Goal: Information Seeking & Learning: Learn about a topic

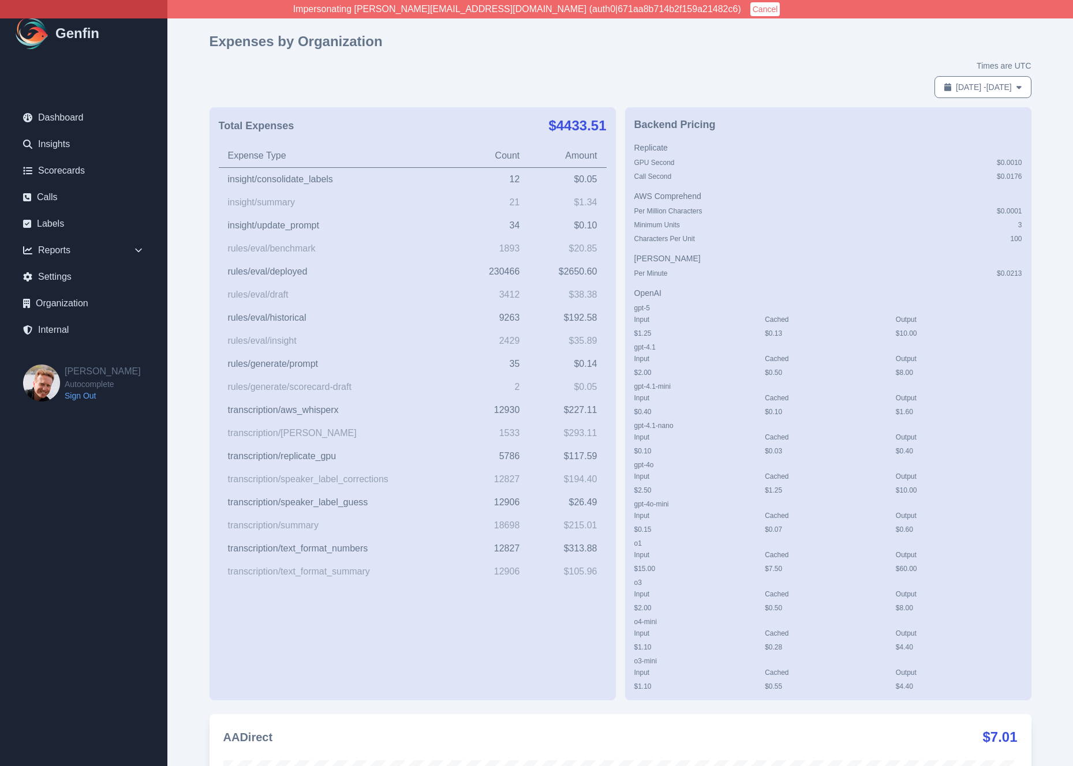
scroll to position [3064, 0]
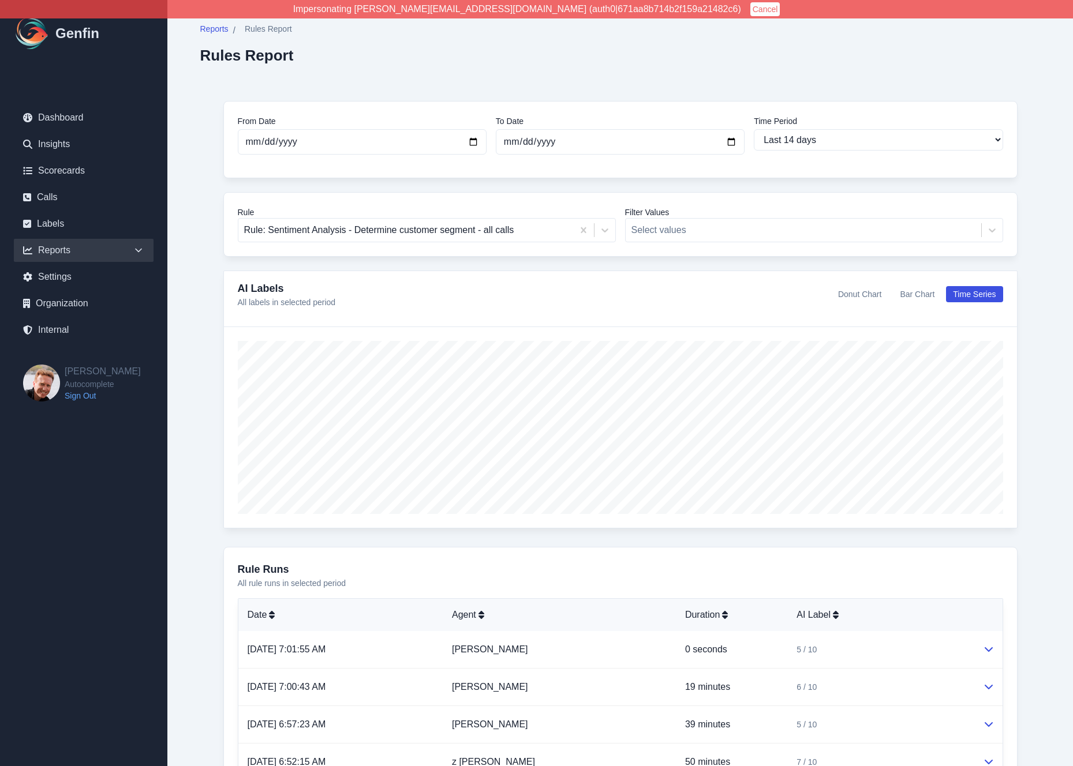
select select "14"
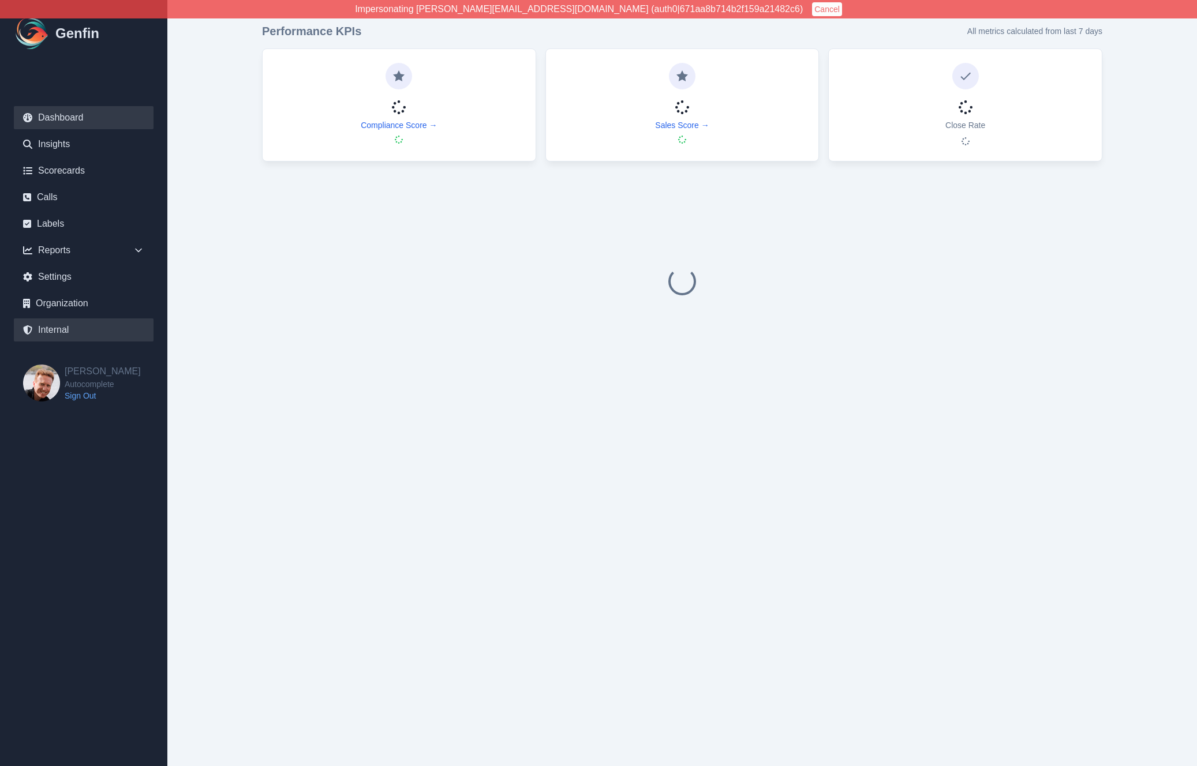
click at [52, 330] on link "Internal" at bounding box center [84, 330] width 140 height 23
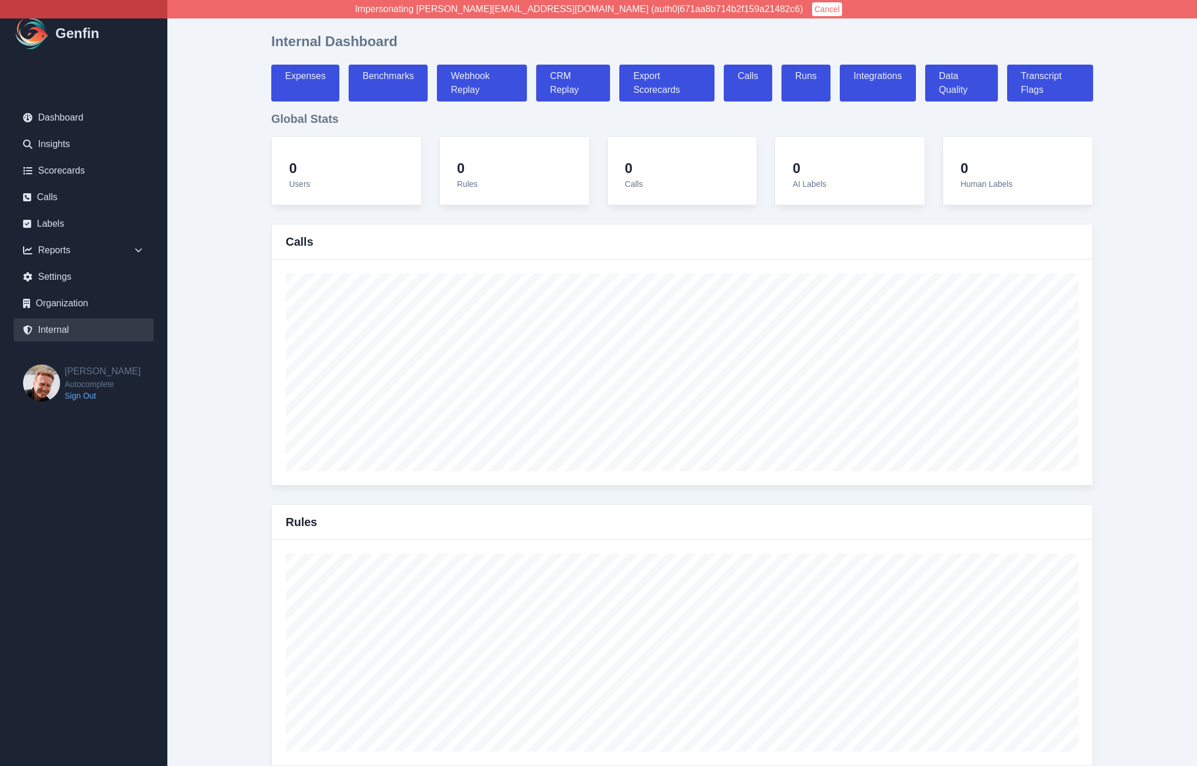
select select "paid"
select select "7"
select select "paid"
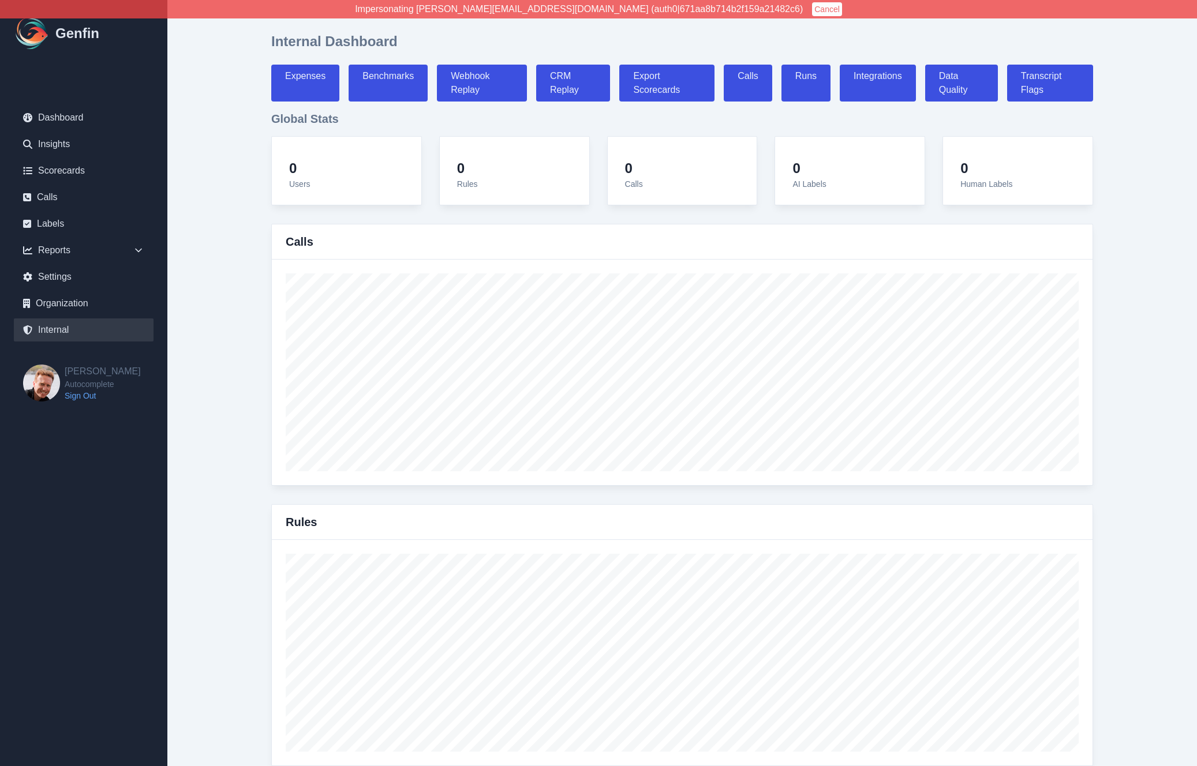
select select "7"
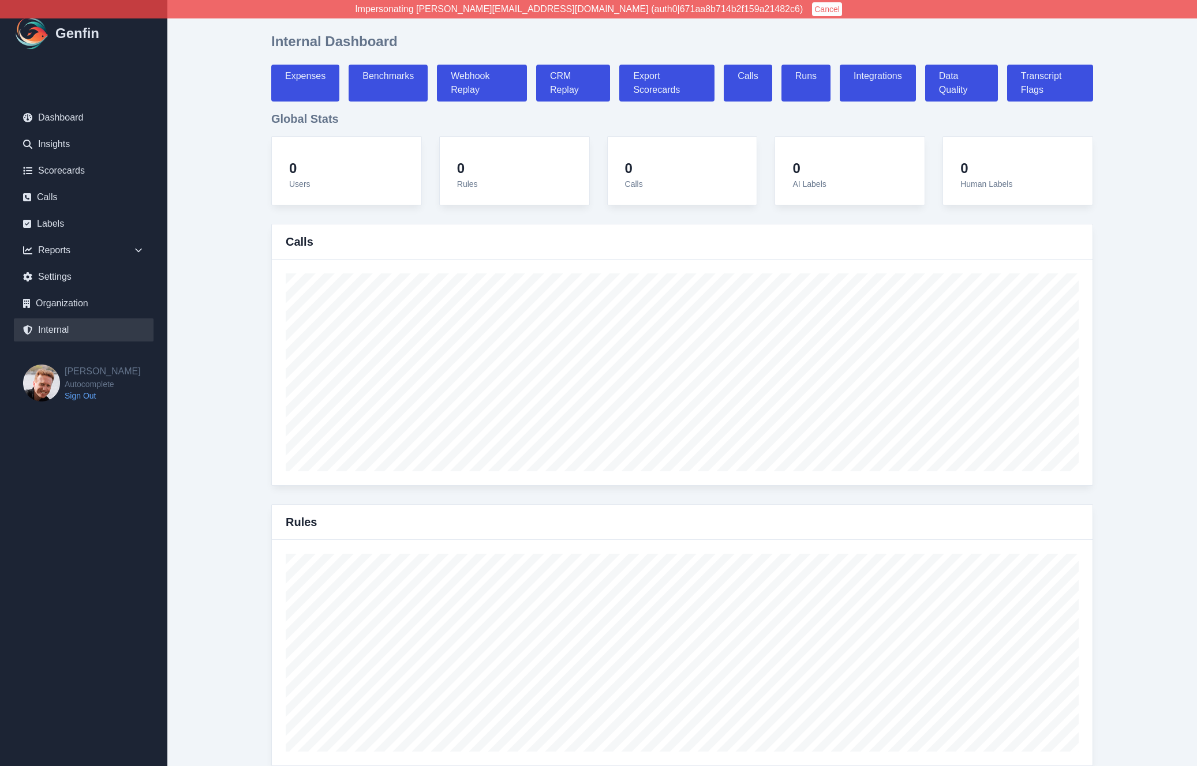
select select "7"
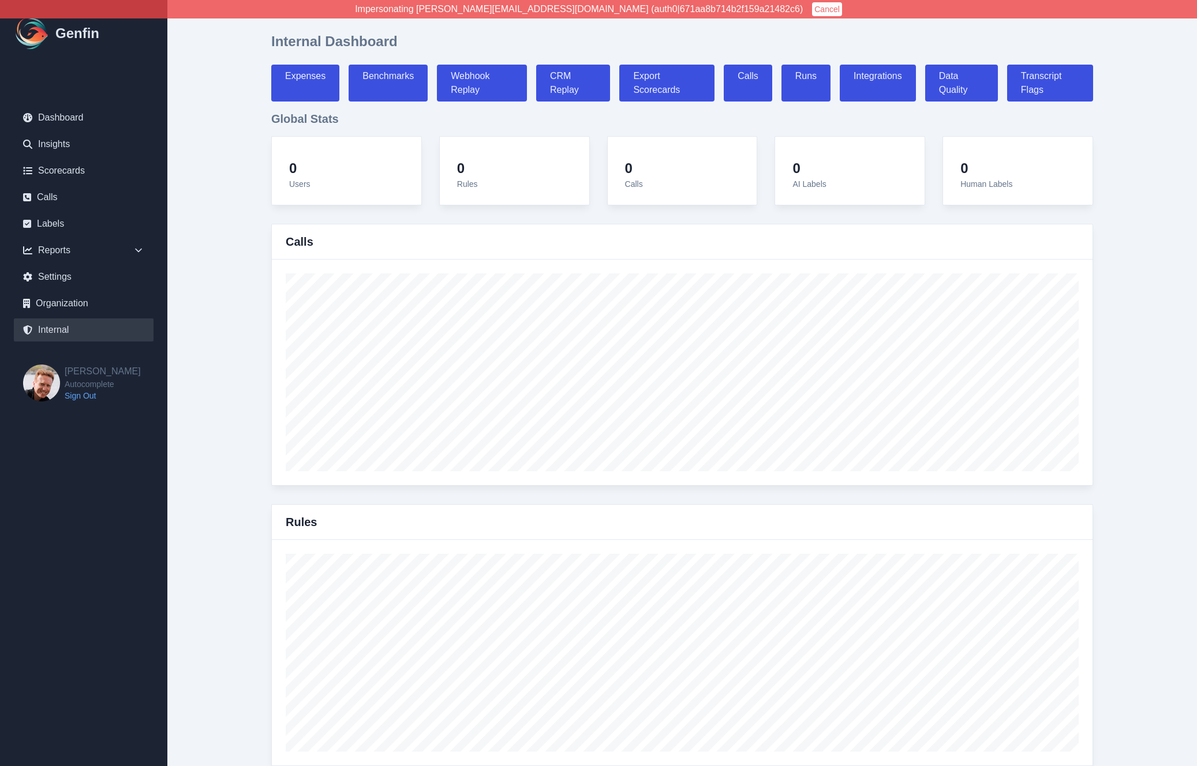
select select "7"
select select "paid"
select select "7"
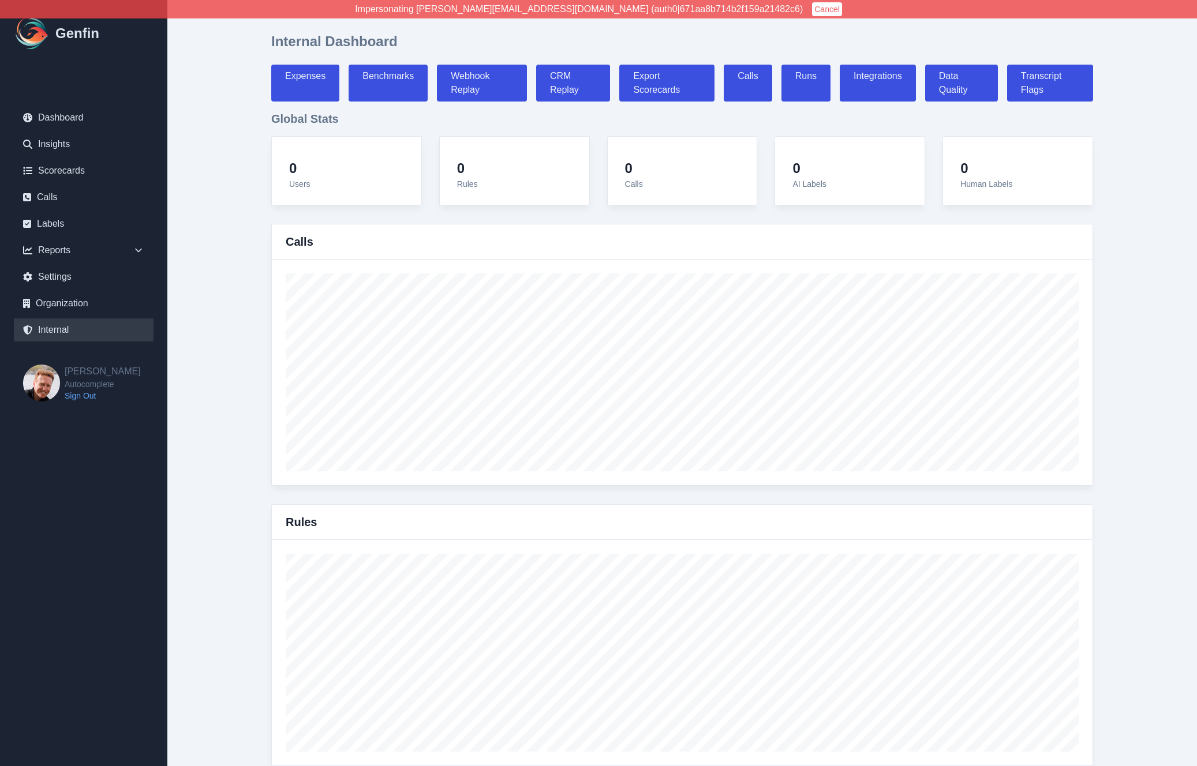
select select "7"
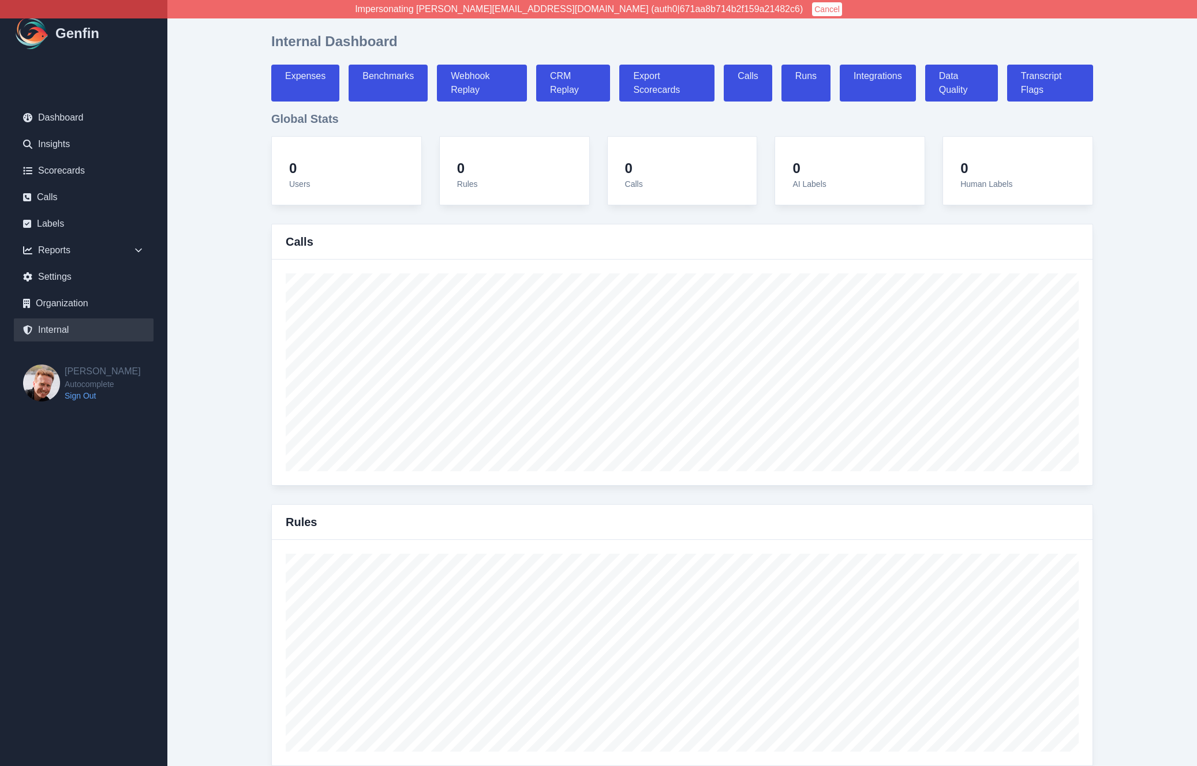
select select "7"
select select "paid"
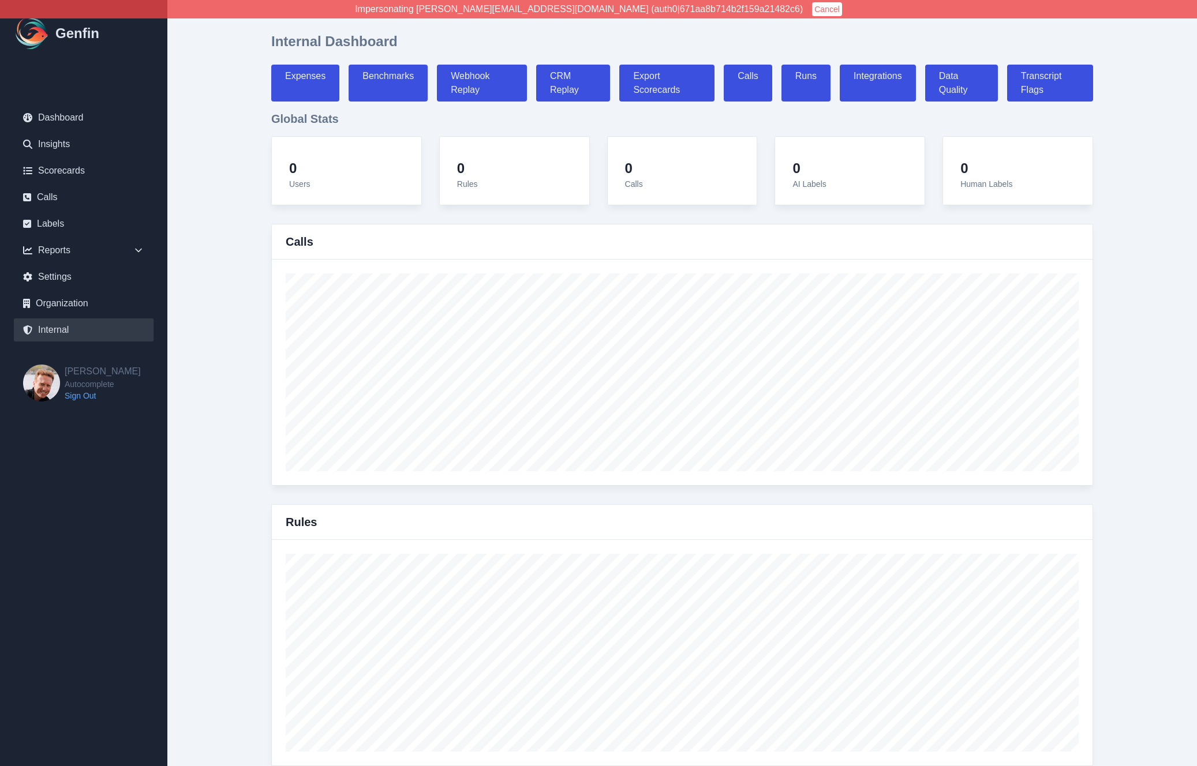
select select "7"
select select "paid"
select select "7"
select select "paid"
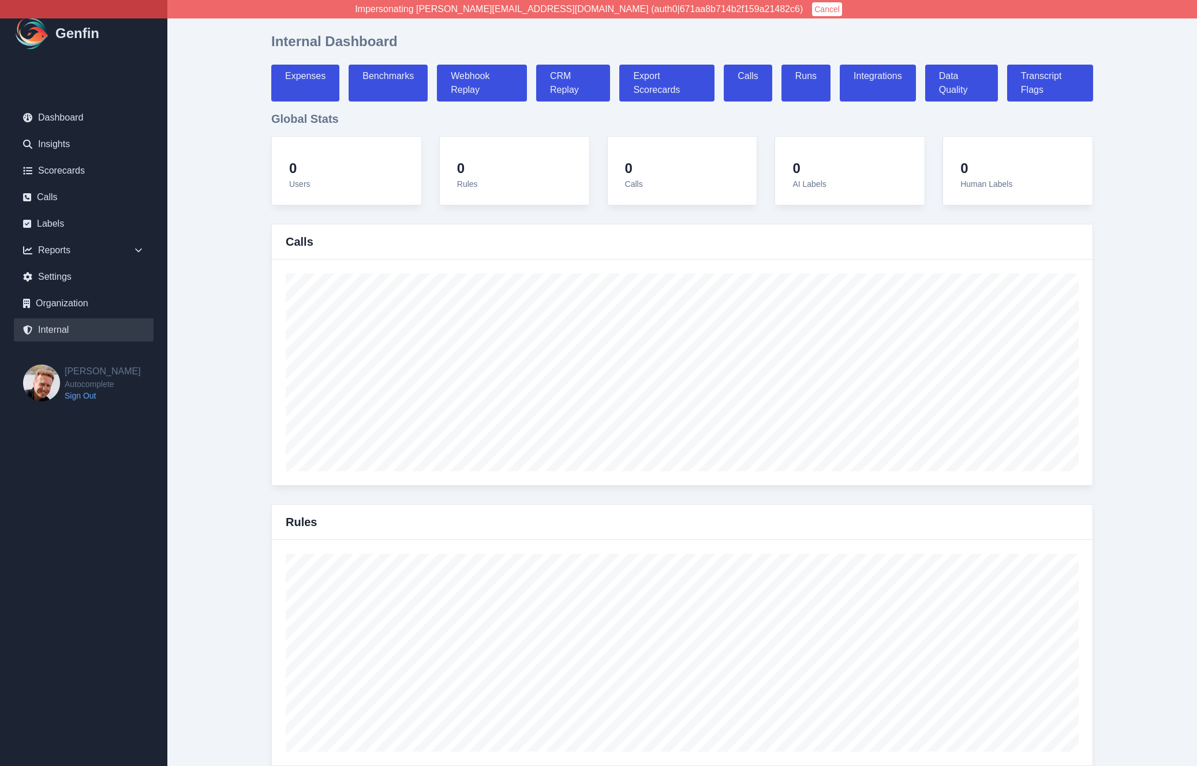
select select "7"
select select "paid"
select select "7"
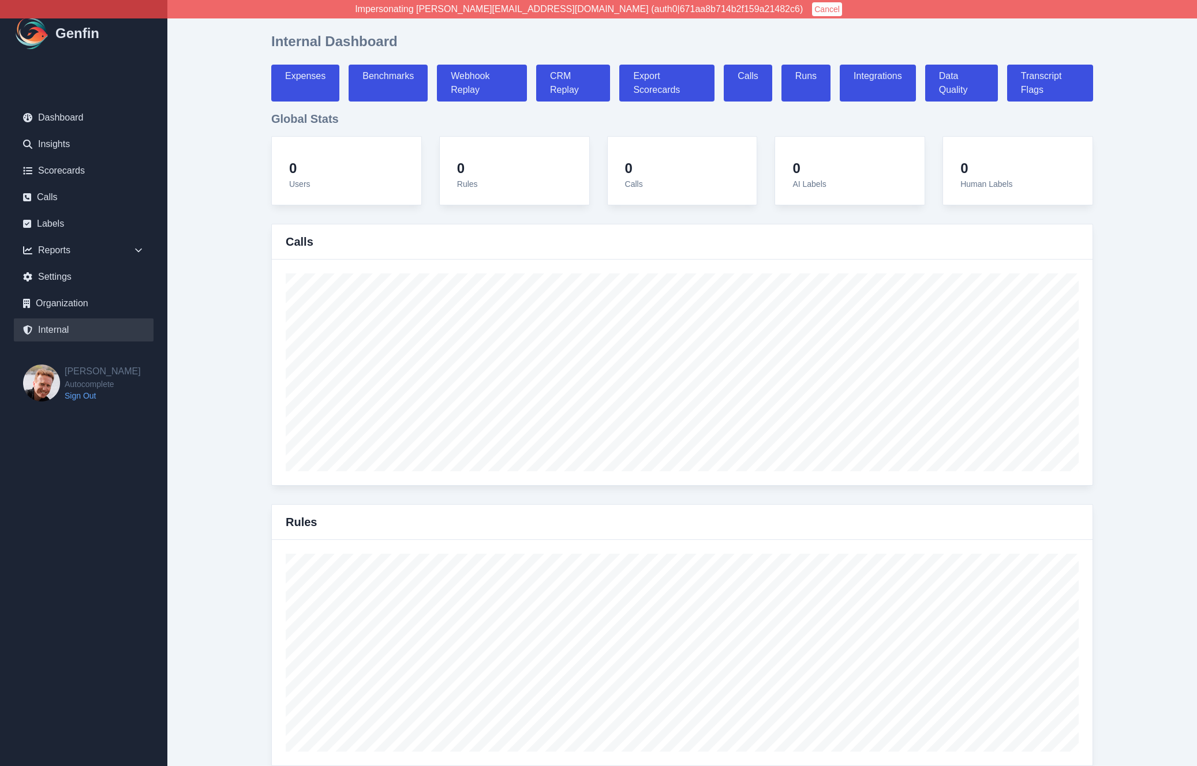
select select "7"
select select "paid"
select select "7"
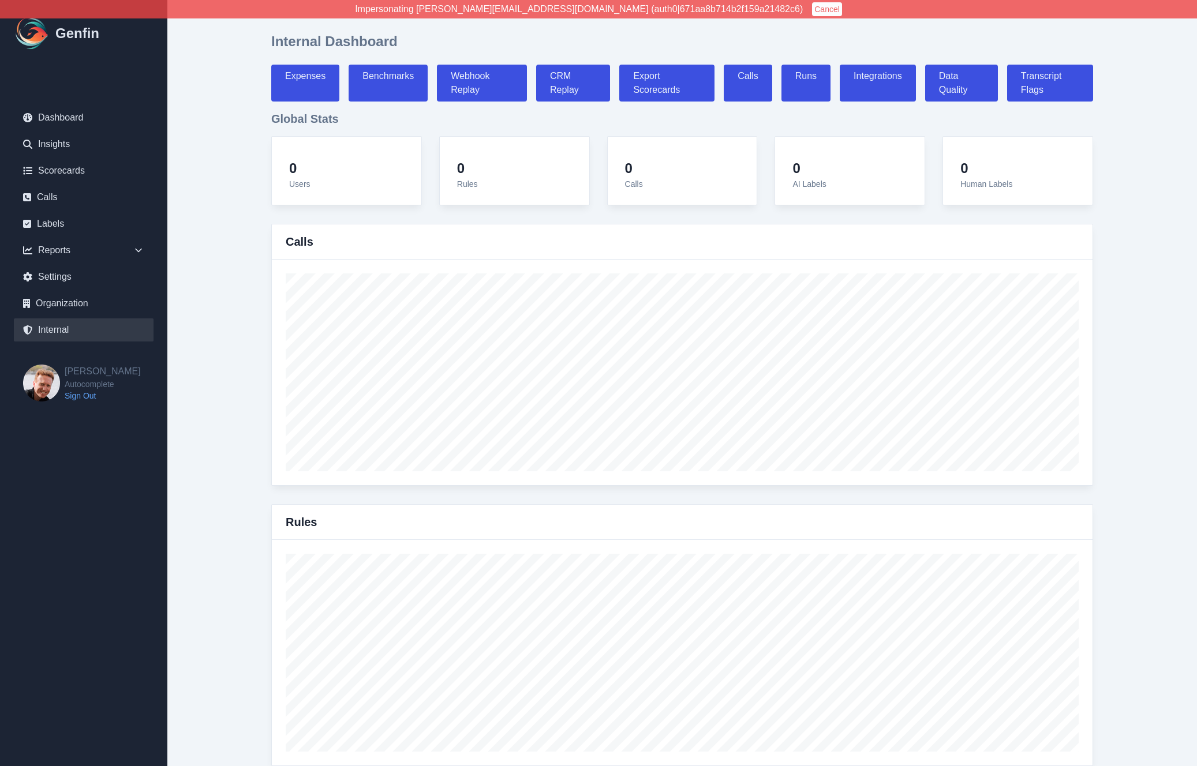
select select "paid"
select select "7"
select select "paid"
select select "7"
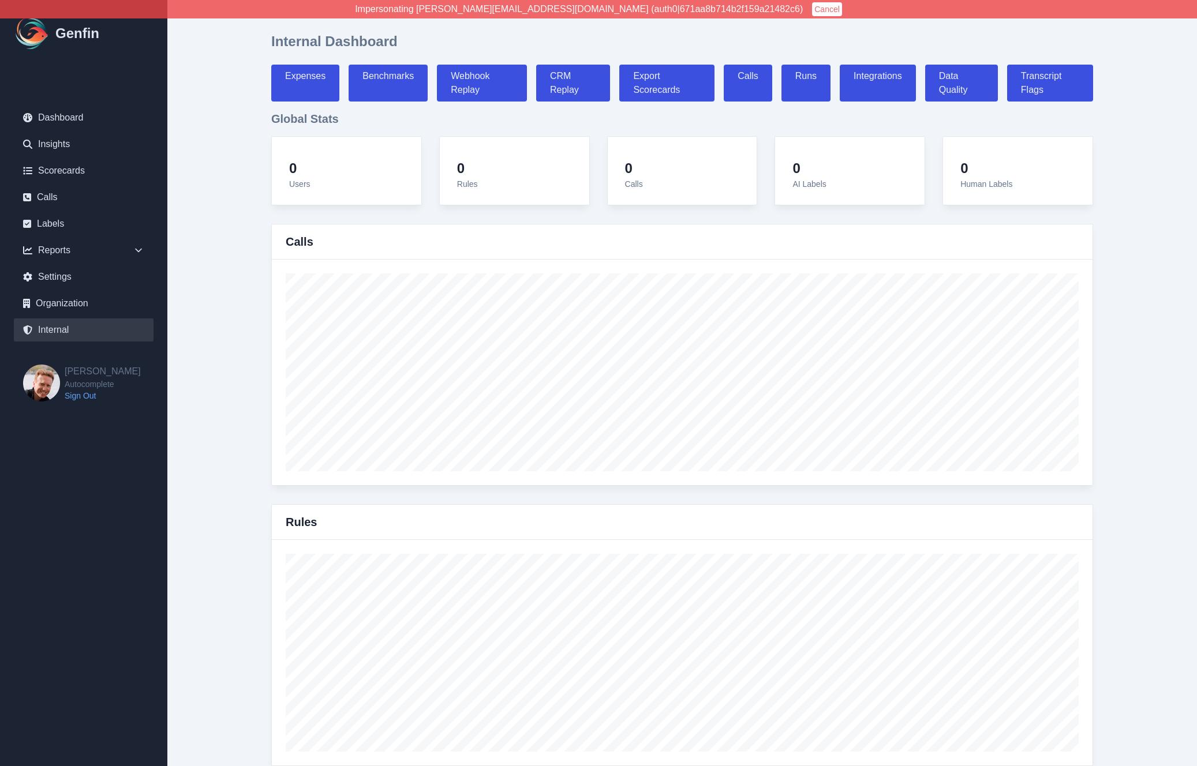
select select "paid"
select select "7"
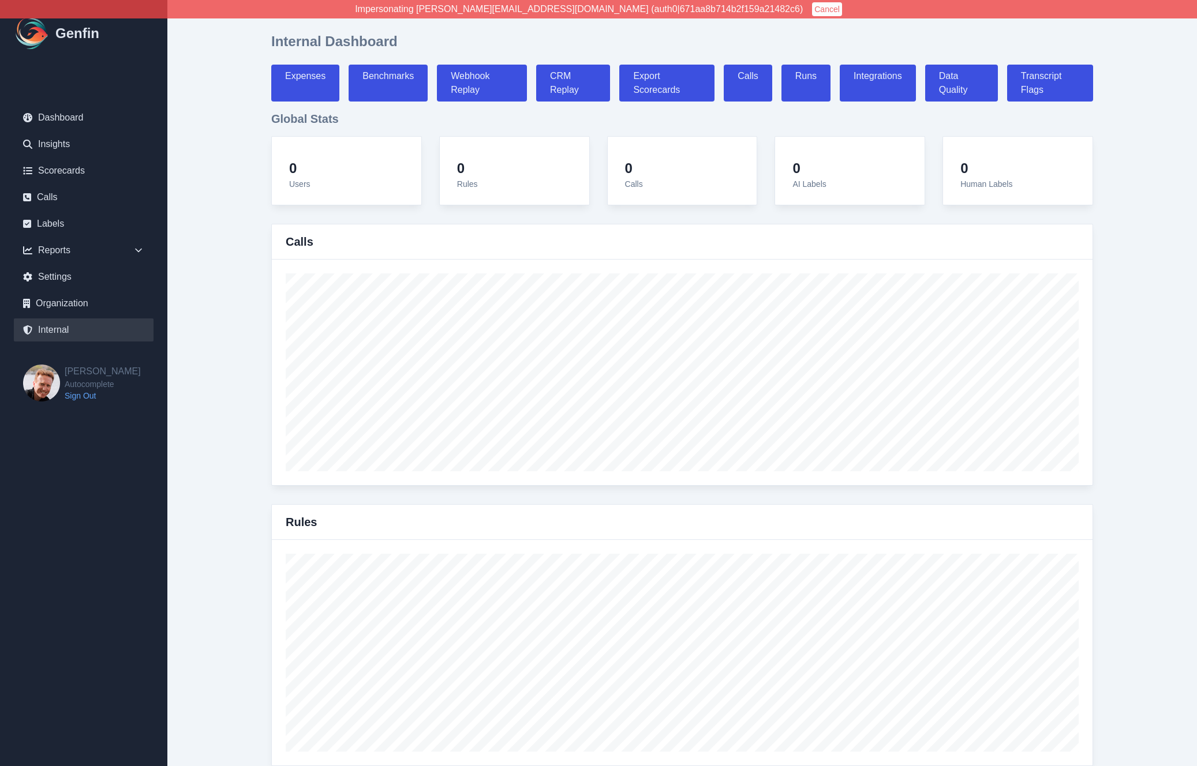
select select "7"
select select "paid"
select select "7"
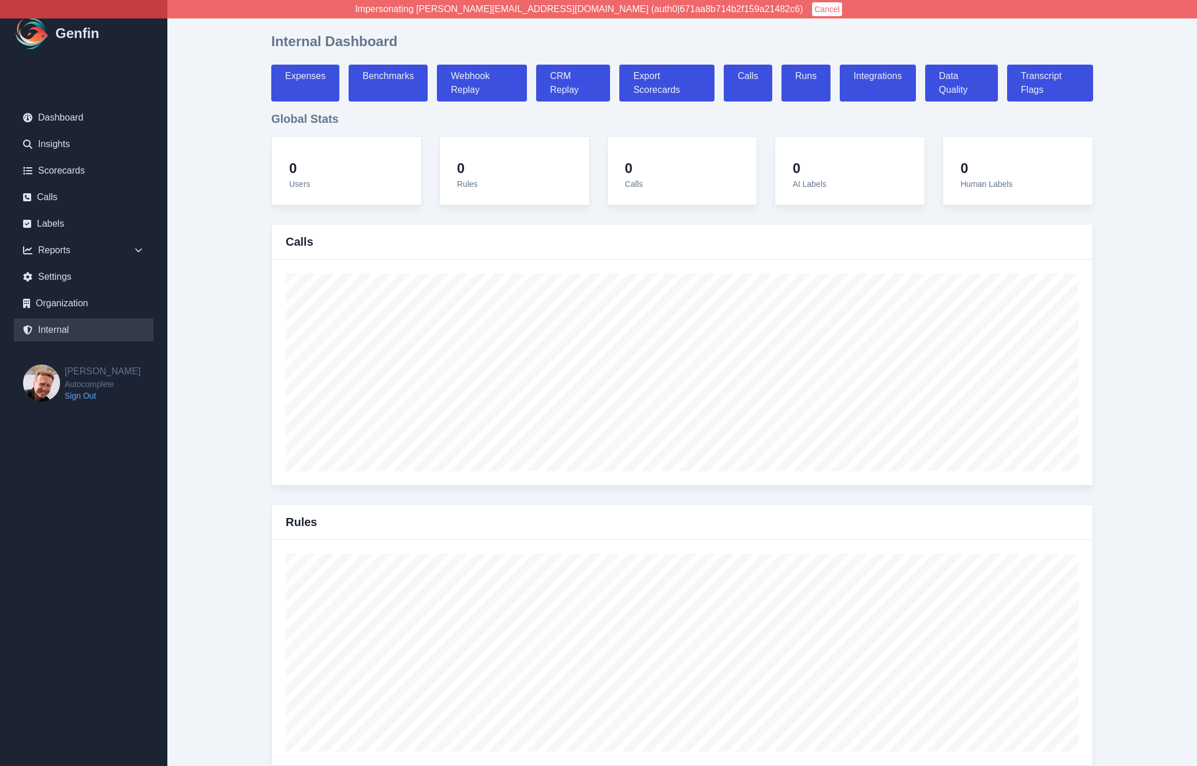
select select "7"
select select "paid"
select select "7"
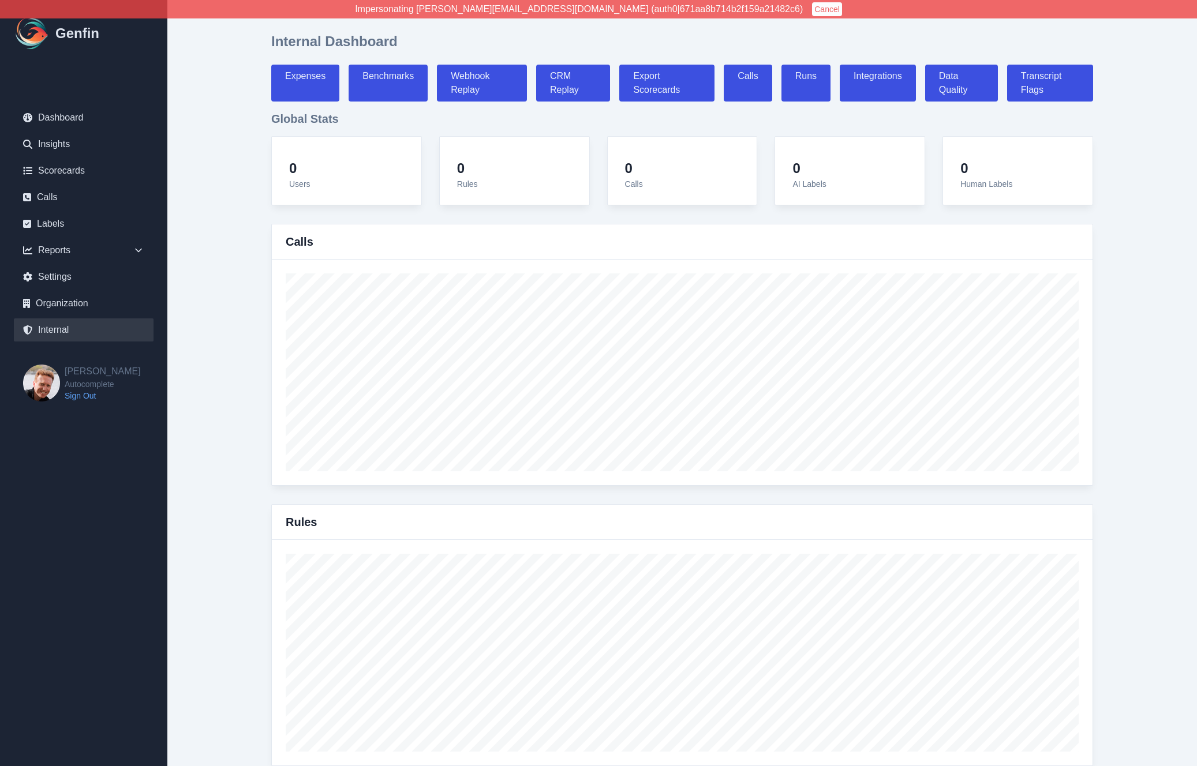
select select "7"
select select "paid"
select select "7"
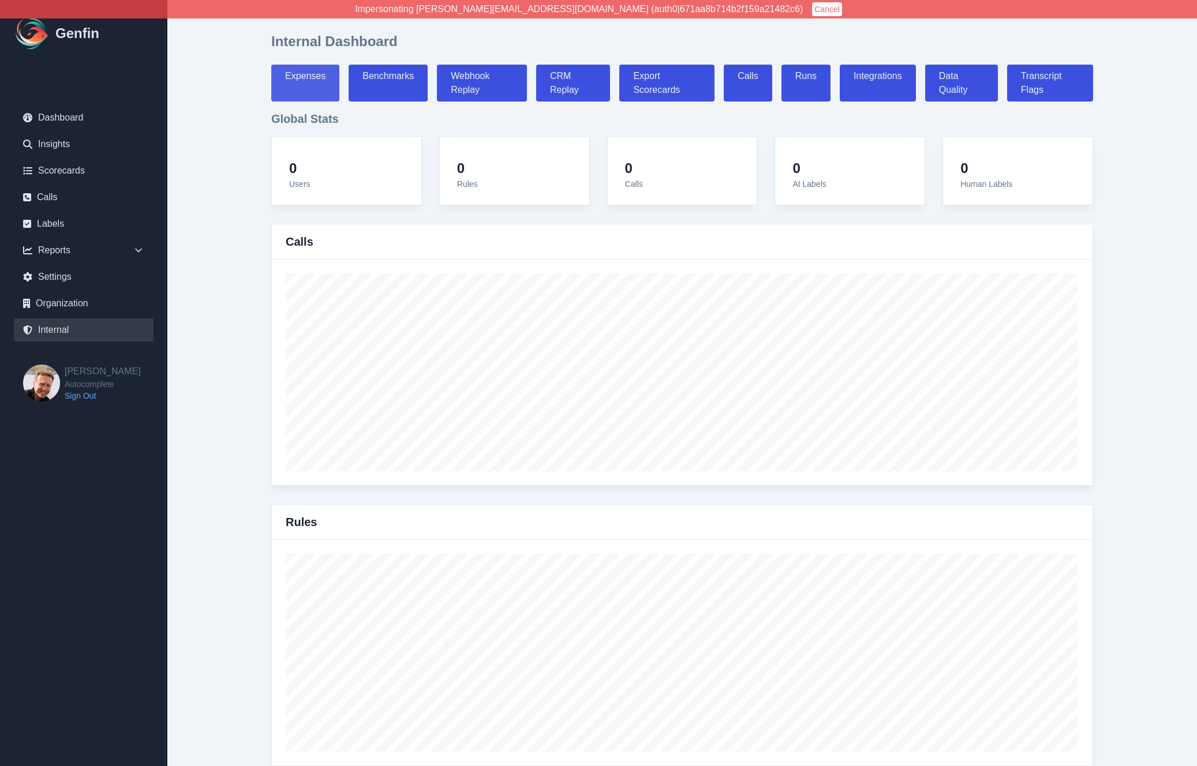
click at [308, 85] on link "Expenses" at bounding box center [305, 83] width 68 height 37
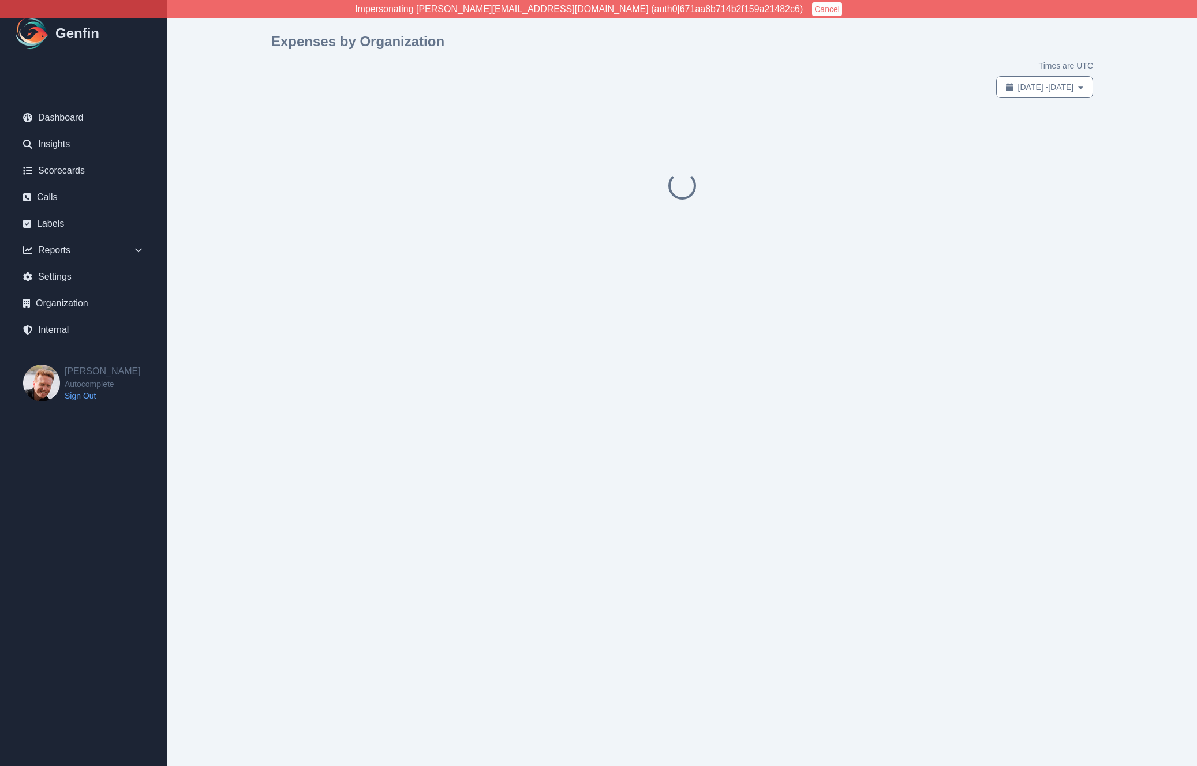
click at [1021, 89] on span "Jul 15, 2025 - Aug 14, 2025" at bounding box center [1046, 87] width 56 height 12
select select "6"
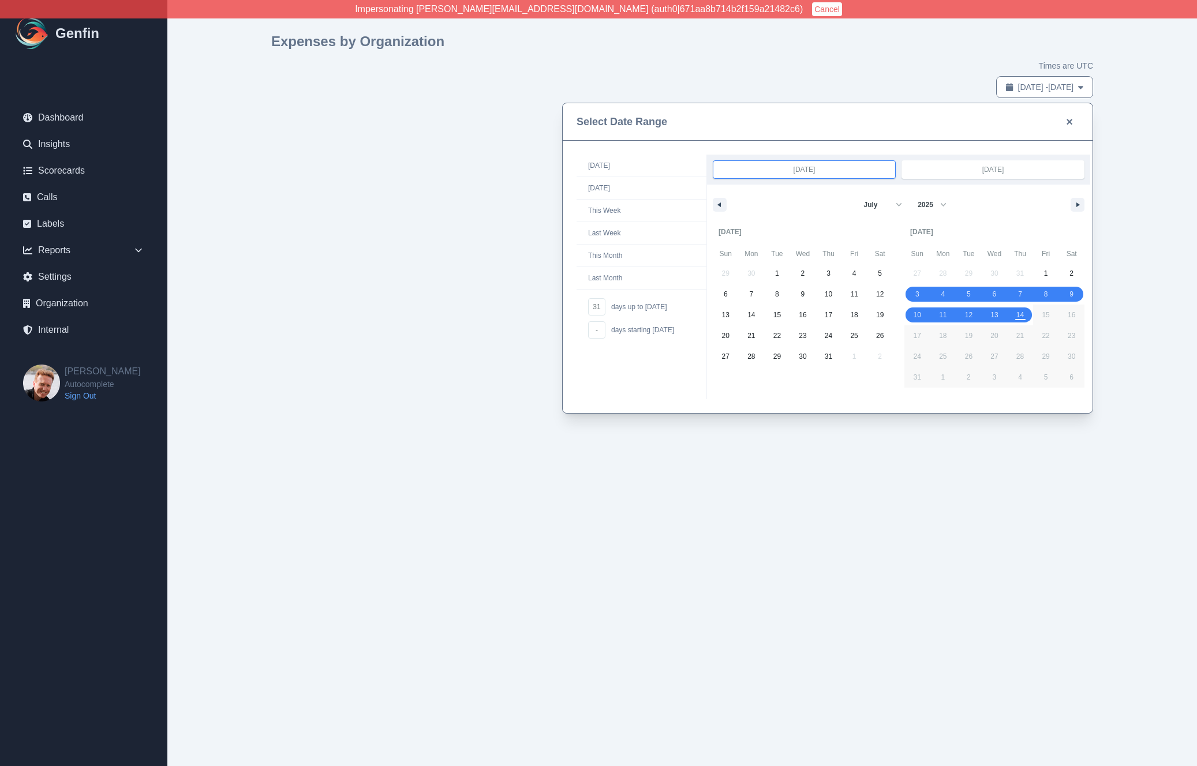
drag, startPoint x: 918, startPoint y: 295, endPoint x: 1021, endPoint y: 313, distance: 104.8
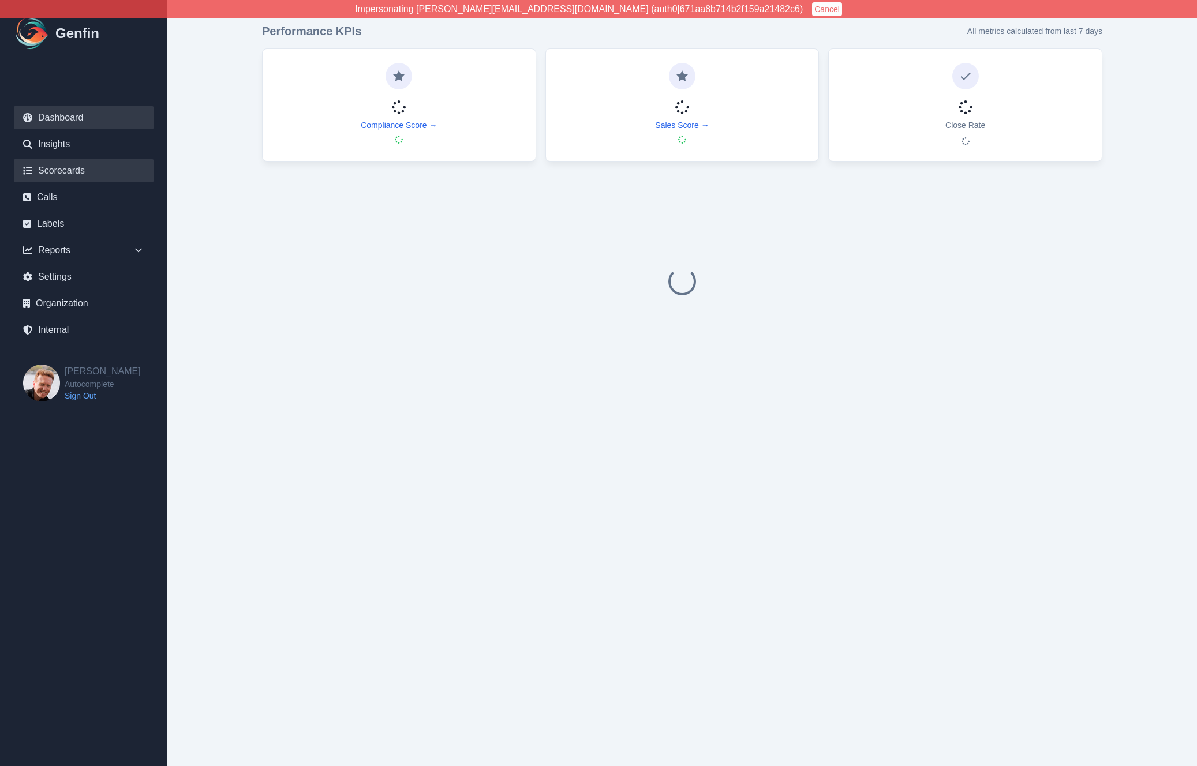
click at [51, 174] on link "Scorecards" at bounding box center [84, 170] width 140 height 23
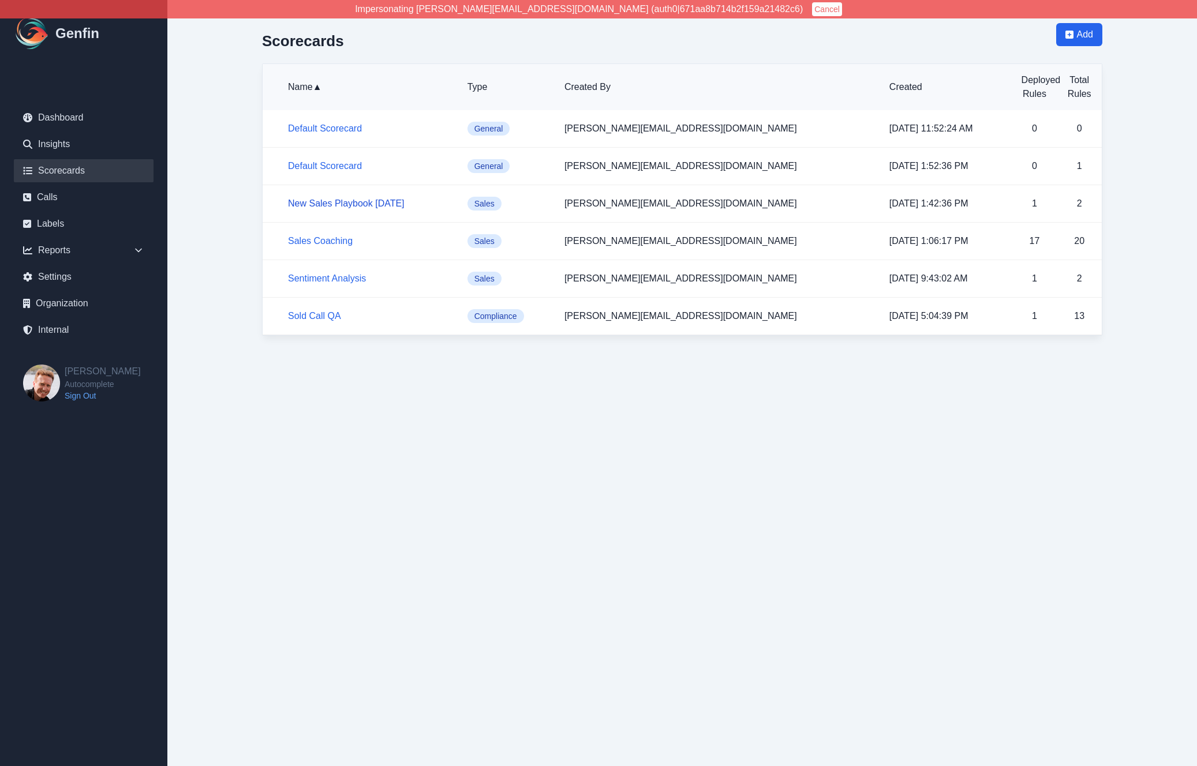
click at [343, 200] on link "New Sales Playbook August 2025" at bounding box center [346, 204] width 117 height 10
click at [329, 283] on link "Sentiment Analysis" at bounding box center [327, 279] width 78 height 10
